Goal: Information Seeking & Learning: Learn about a topic

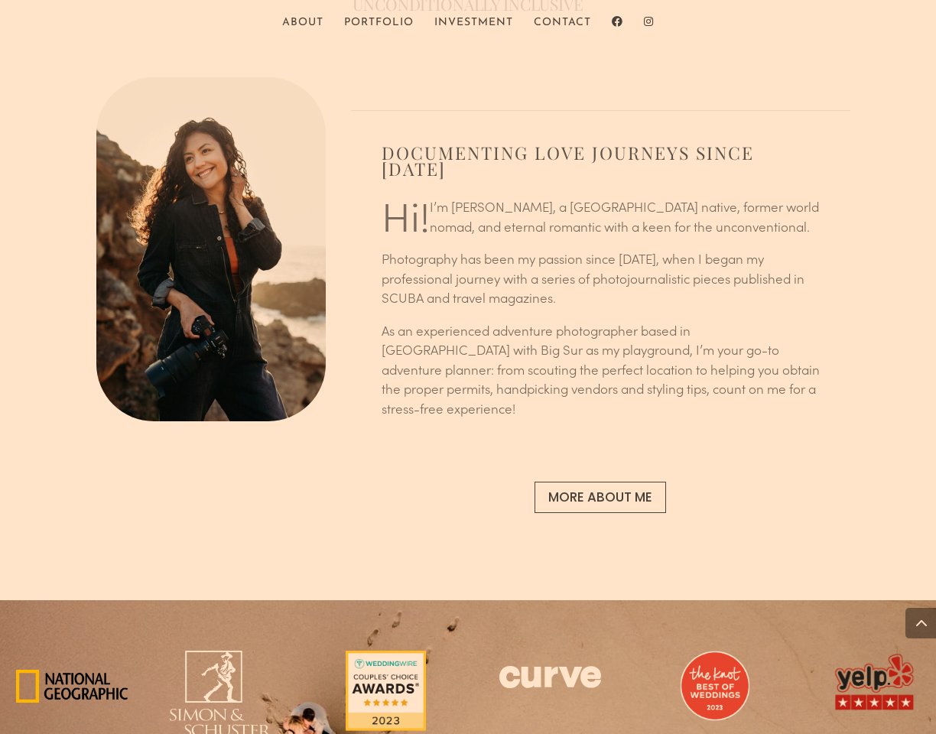
scroll to position [883, 0]
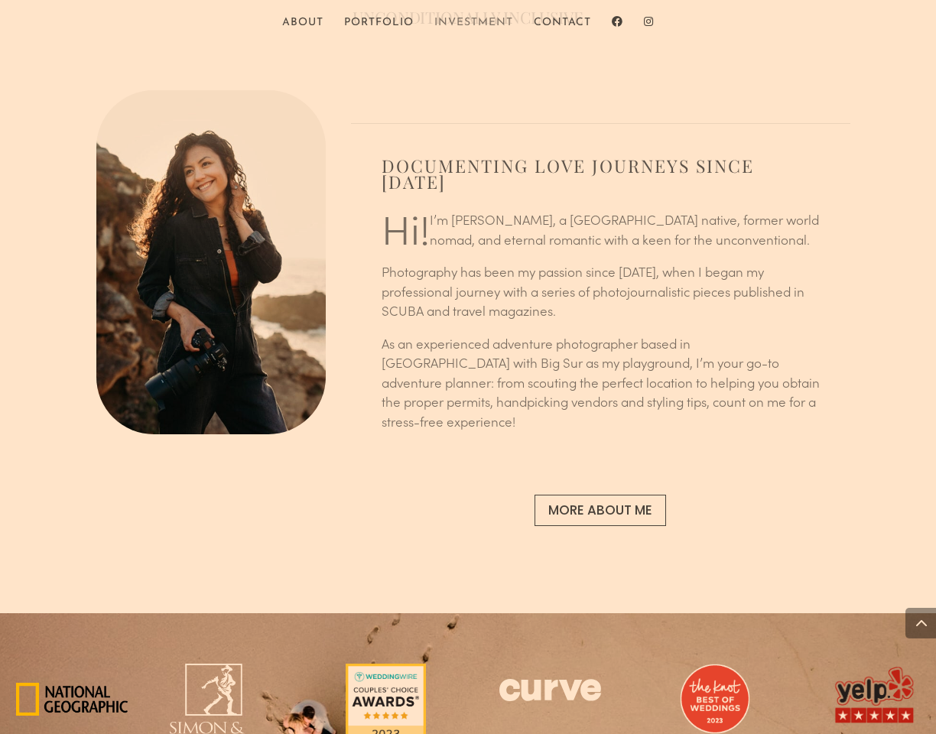
click at [463, 18] on link "Investment" at bounding box center [473, 31] width 79 height 26
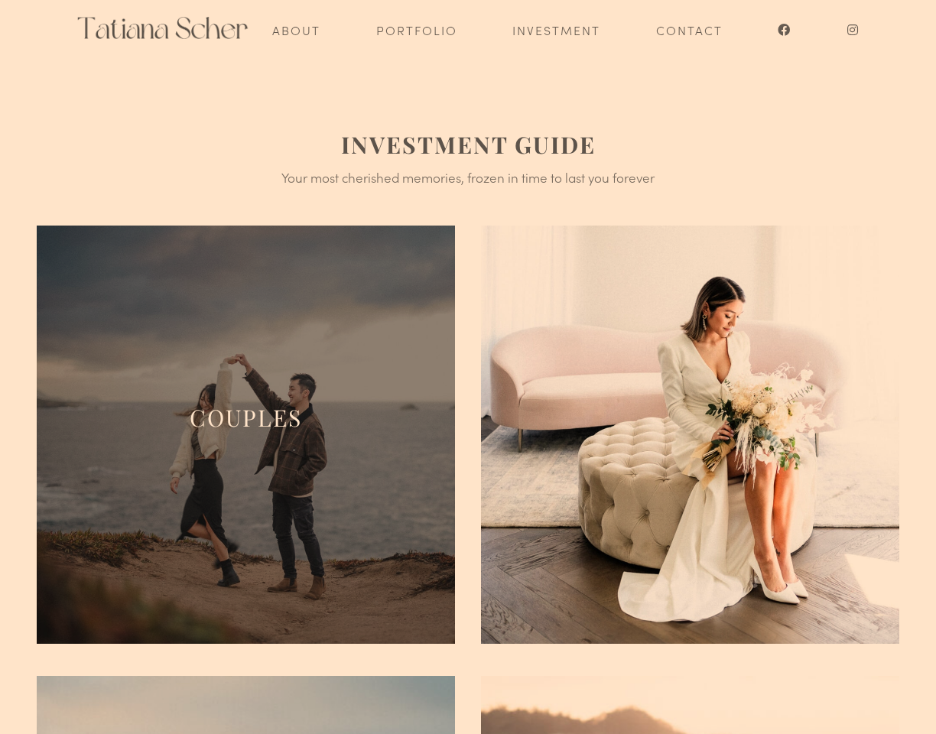
click at [268, 416] on link "COUPLES" at bounding box center [246, 417] width 112 height 31
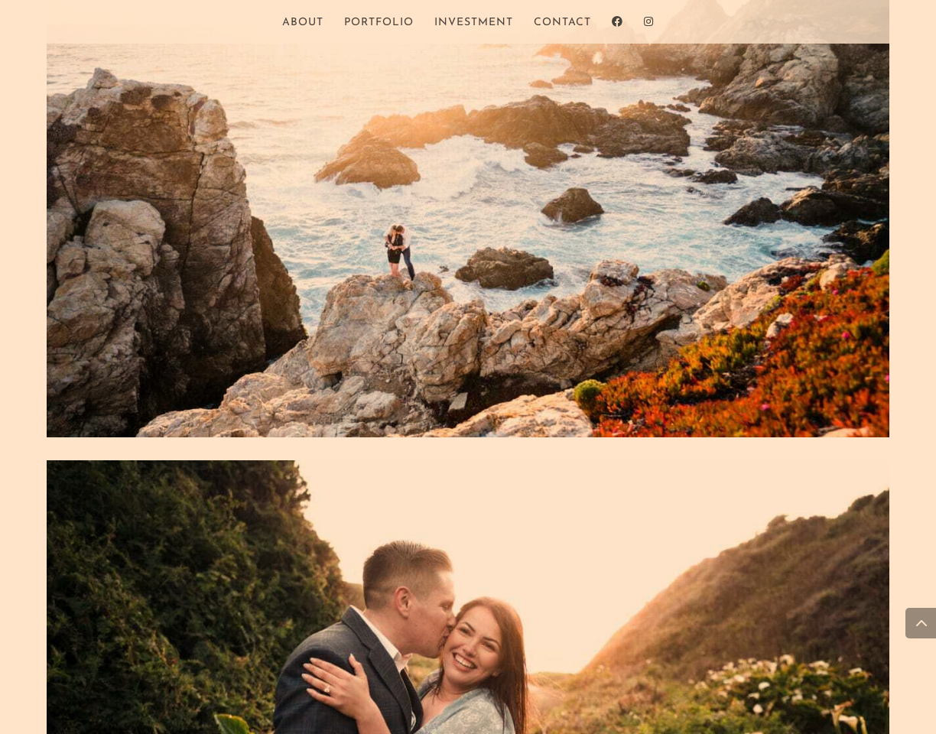
scroll to position [10156, 0]
